Goal: Task Accomplishment & Management: Use online tool/utility

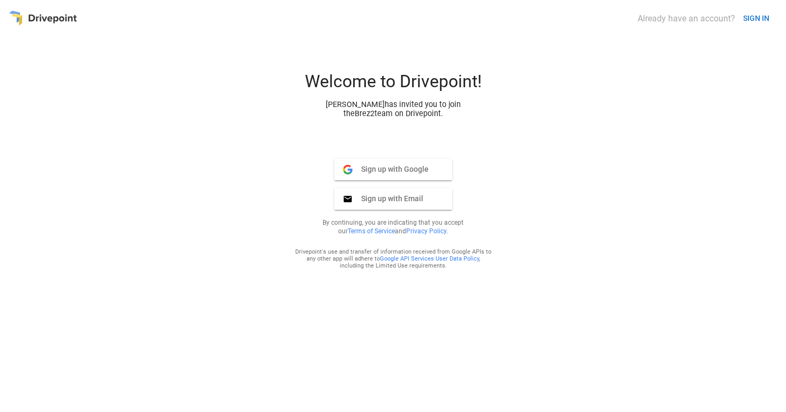
click at [414, 197] on span "Sign up with Email" at bounding box center [387, 199] width 71 height 10
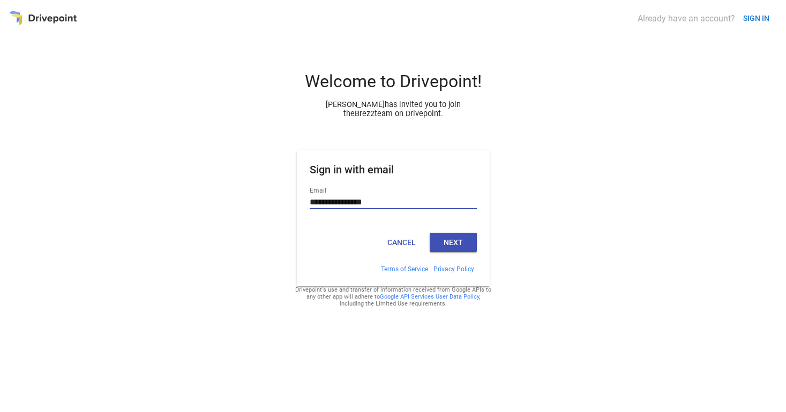
type input "**********"
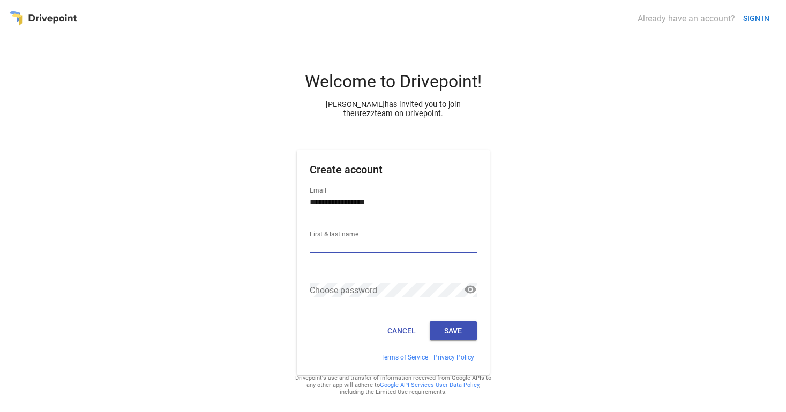
click at [451, 237] on div "First & last name" at bounding box center [393, 246] width 167 height 35
click at [393, 252] on input "First & last name" at bounding box center [393, 246] width 167 height 14
type input "**********"
click at [461, 330] on button "Save" at bounding box center [452, 330] width 47 height 19
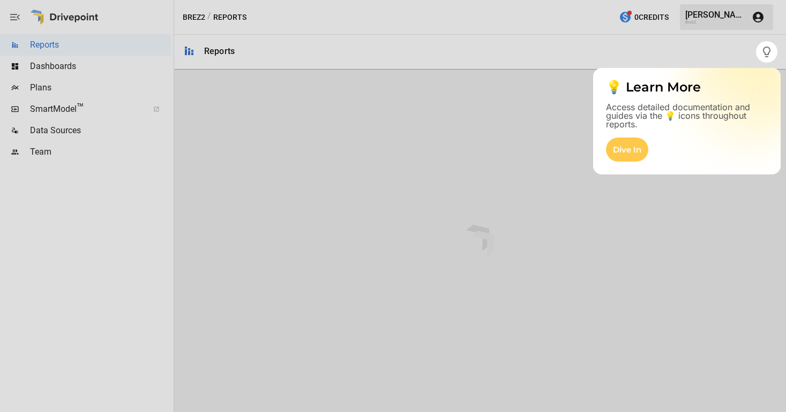
click at [677, 55] on div at bounding box center [378, 206] width 756 height 412
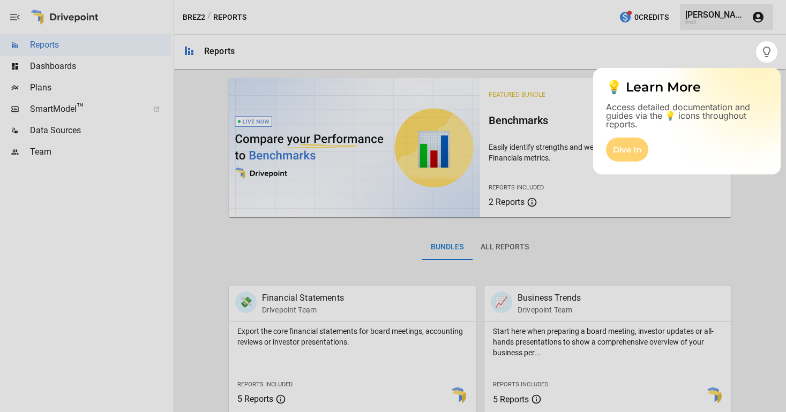
click at [635, 154] on div "Dive In" at bounding box center [627, 150] width 42 height 24
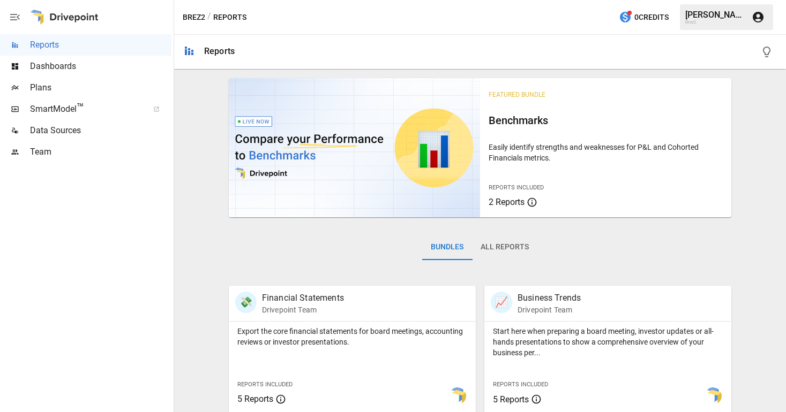
click at [725, 6] on div "Dan G. Brez2" at bounding box center [726, 17] width 93 height 26
click at [48, 132] on span "Data Sources" at bounding box center [100, 130] width 141 height 13
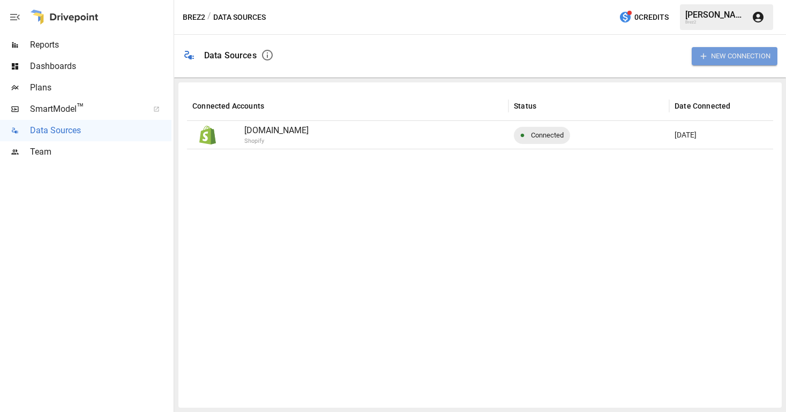
click at [720, 53] on button "New Connection" at bounding box center [734, 56] width 86 height 18
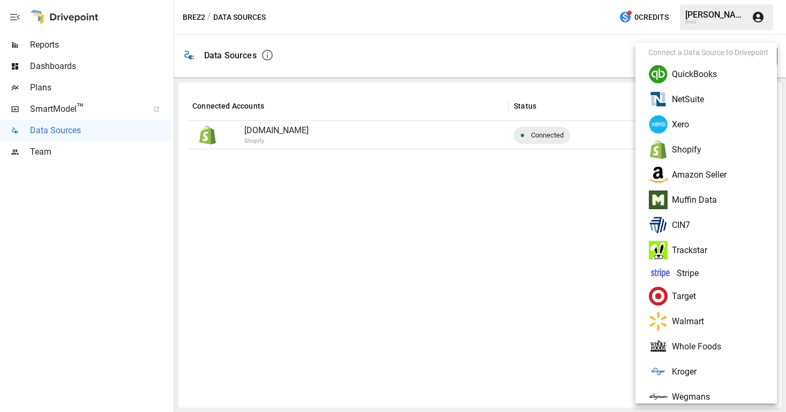
click at [706, 173] on li "Amazon Seller" at bounding box center [709, 174] width 141 height 25
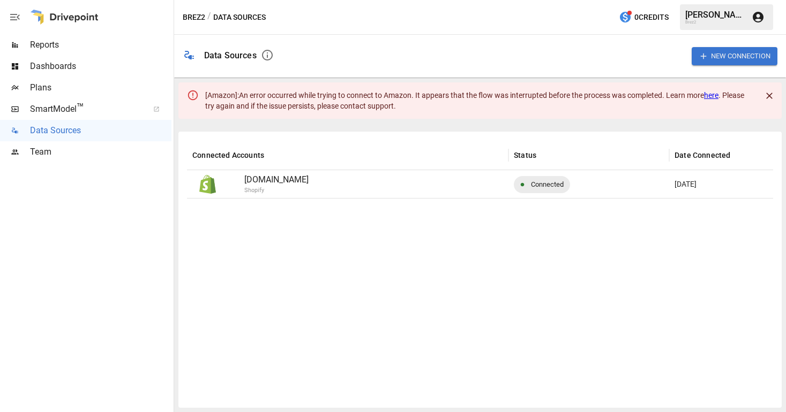
click at [727, 55] on button "New Connection" at bounding box center [734, 56] width 86 height 18
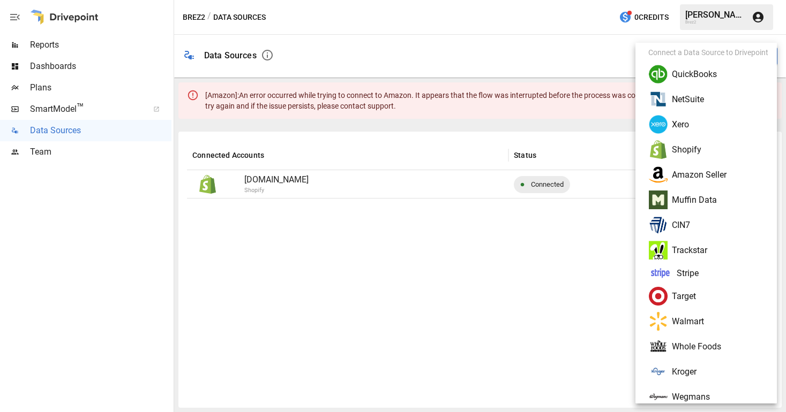
click at [683, 178] on li "Amazon Seller" at bounding box center [709, 174] width 141 height 25
